Goal: Information Seeking & Learning: Learn about a topic

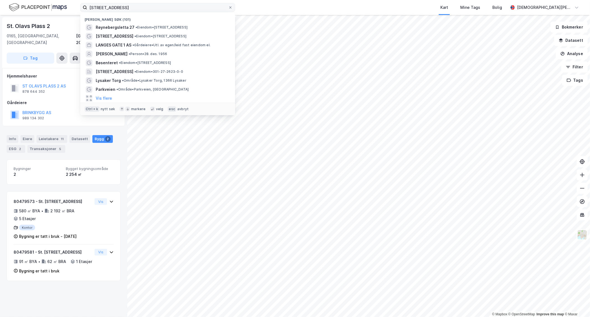
click at [232, 8] on icon at bounding box center [230, 7] width 3 height 3
click at [228, 8] on input "[STREET_ADDRESS]" at bounding box center [157, 7] width 141 height 8
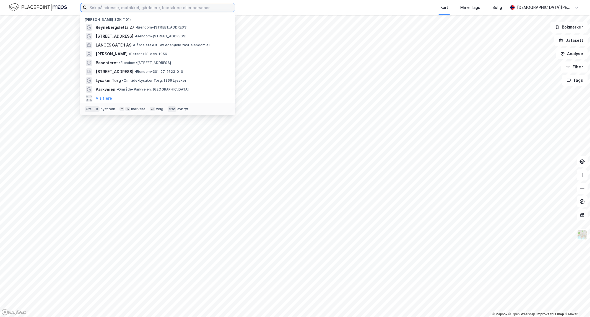
click at [187, 7] on input at bounding box center [161, 7] width 148 height 8
paste input "Borger Withs gate"
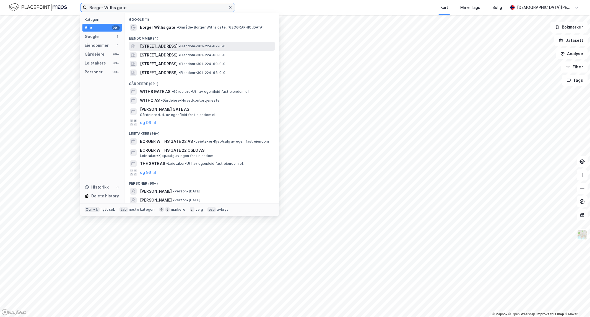
type input "Borger Withs gate"
click at [178, 45] on span "[STREET_ADDRESS]" at bounding box center [159, 46] width 38 height 7
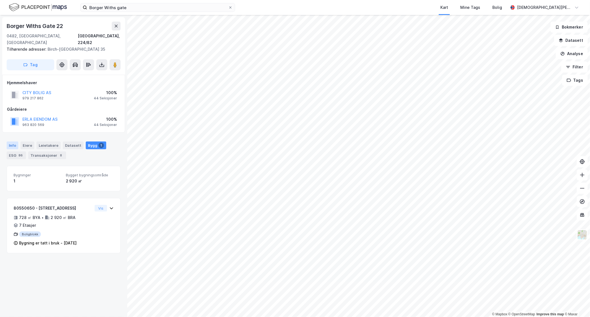
click at [13, 141] on div "Info" at bounding box center [13, 145] width 12 height 8
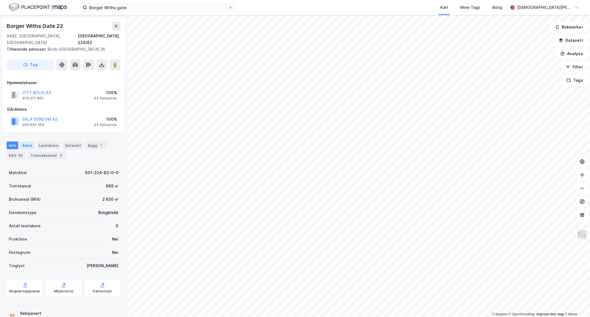
click at [26, 141] on div "Eiere" at bounding box center [27, 145] width 14 height 8
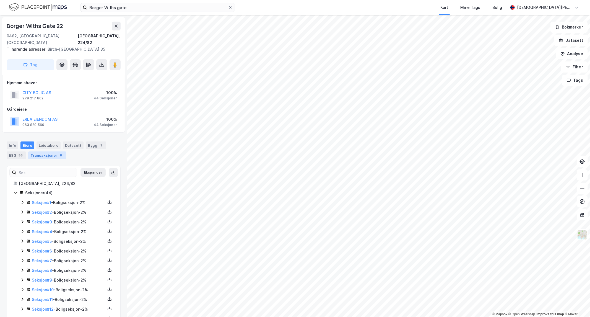
click at [45, 151] on div "Transaksjoner 8" at bounding box center [47, 155] width 38 height 8
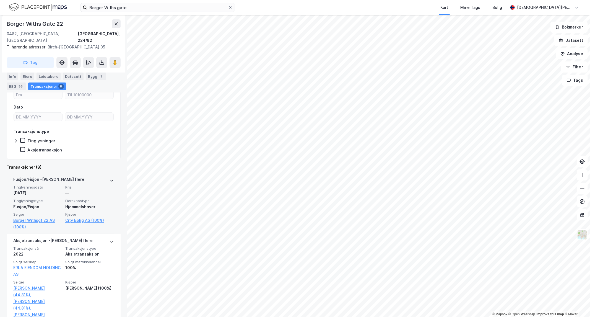
scroll to position [92, 0]
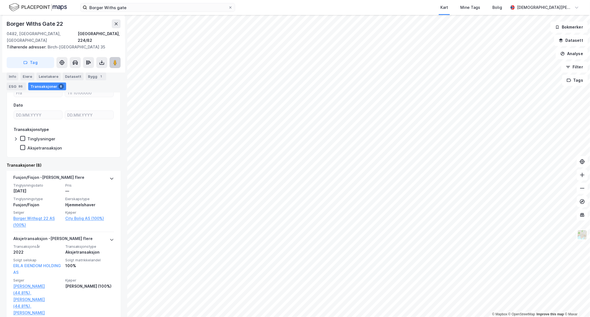
click at [114, 60] on image at bounding box center [114, 63] width 3 height 6
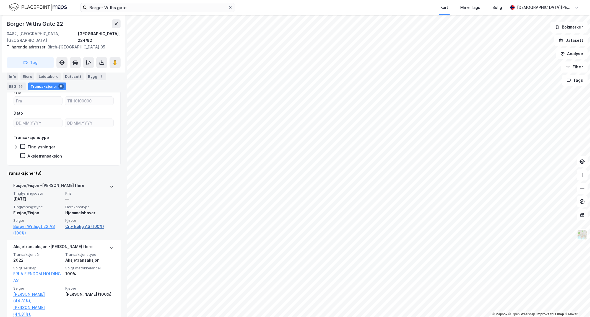
scroll to position [61, 0]
